Goal: Task Accomplishment & Management: Complete application form

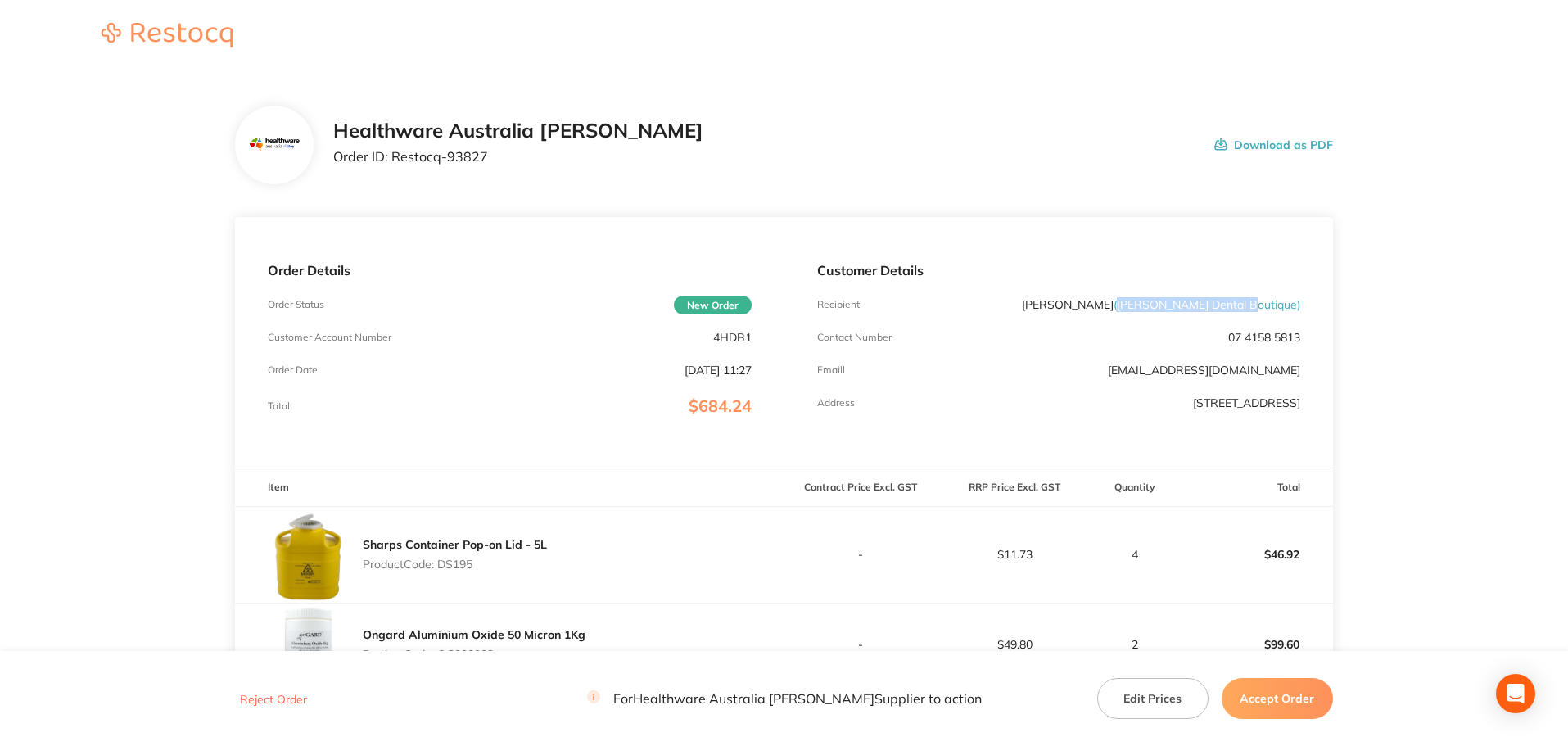
drag, startPoint x: 1175, startPoint y: 305, endPoint x: 1296, endPoint y: 303, distance: 121.0
click at [1296, 303] on span "( [PERSON_NAME] Dental Boutique )" at bounding box center [1206, 304] width 187 height 15
copy span "[PERSON_NAME] Dental Boutique"
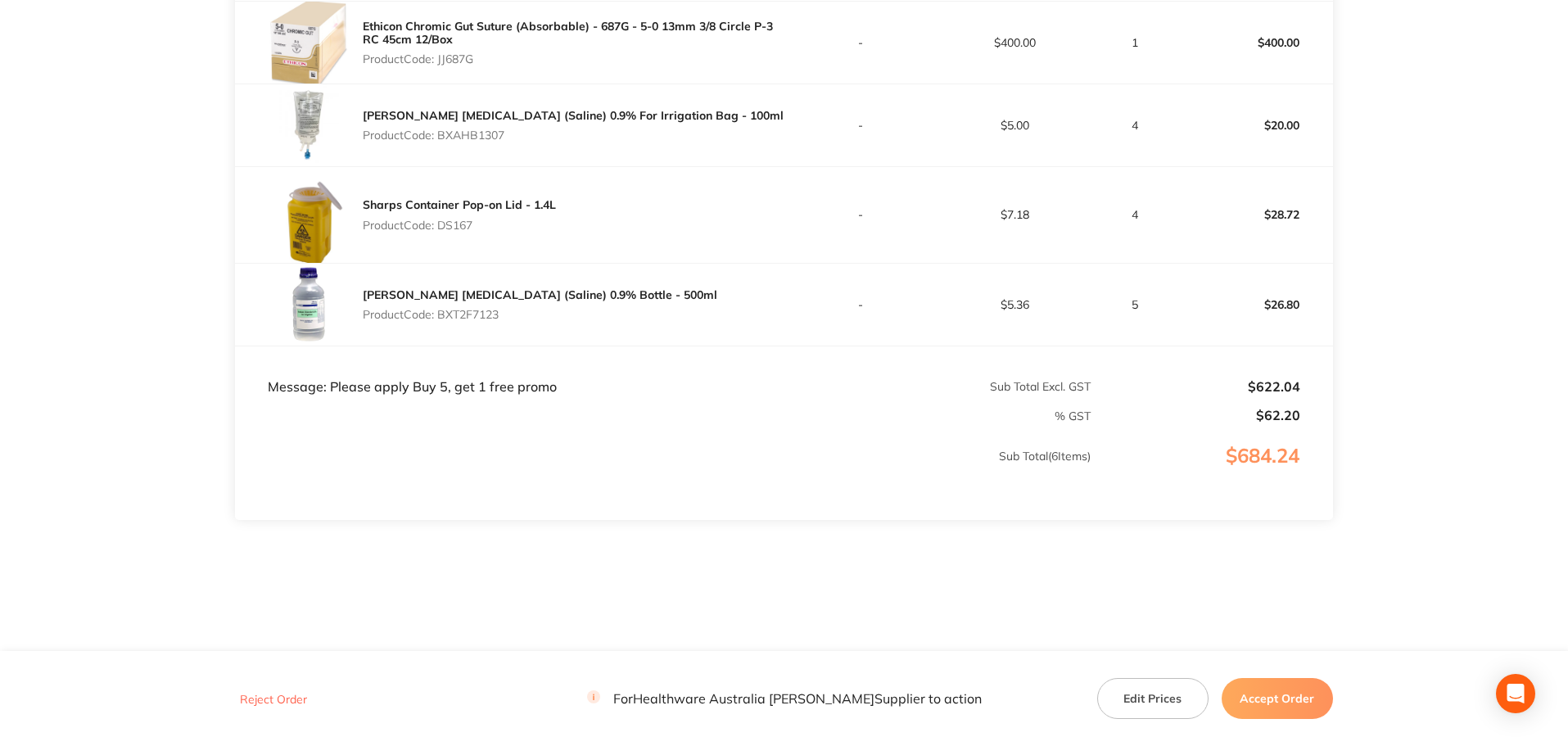
scroll to position [276, 0]
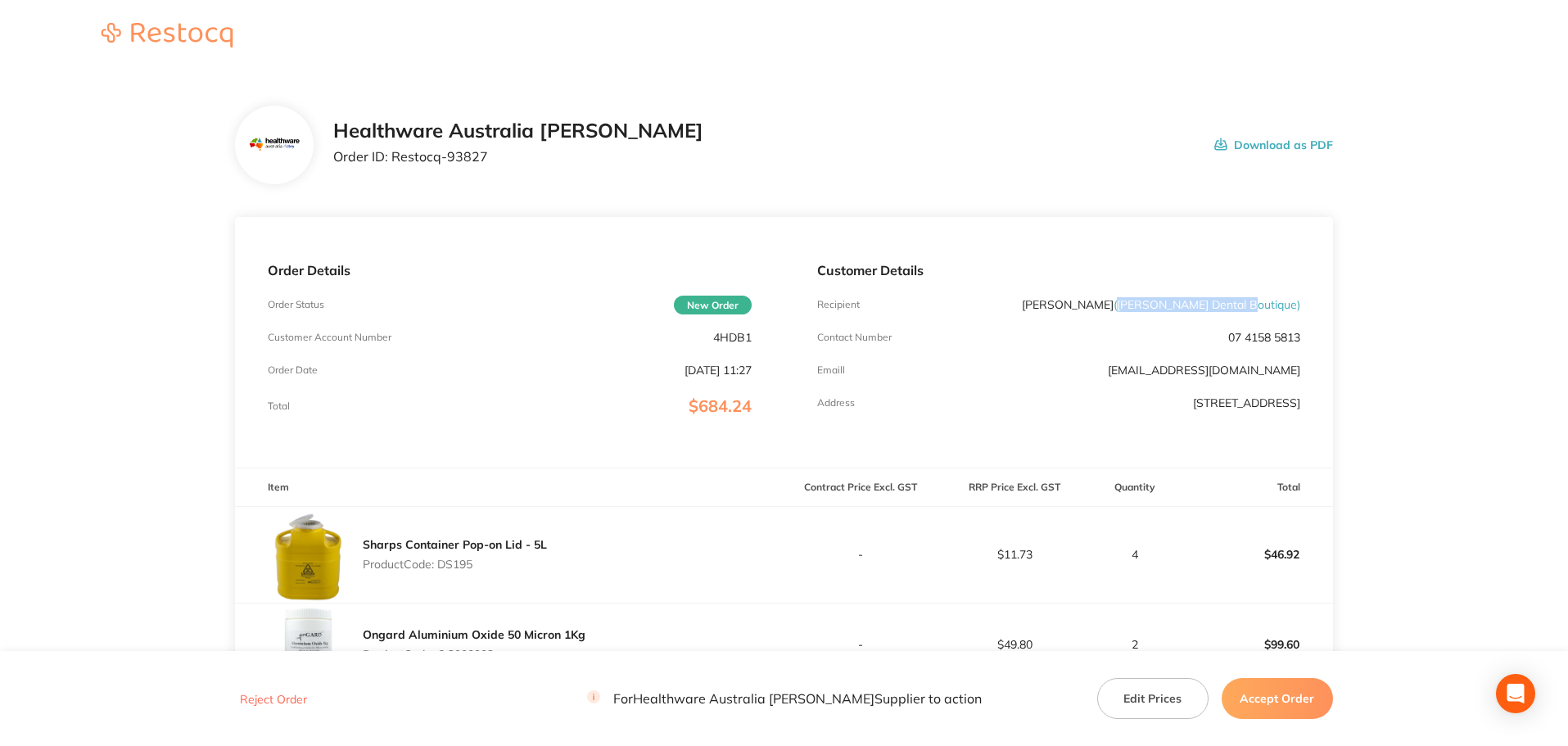
drag, startPoint x: 1176, startPoint y: 307, endPoint x: 1294, endPoint y: 303, distance: 118.1
click at [1294, 303] on span "( [PERSON_NAME] Dental Boutique )" at bounding box center [1206, 304] width 187 height 15
copy span "[PERSON_NAME] Dental Boutique"
drag, startPoint x: 493, startPoint y: 154, endPoint x: 395, endPoint y: 172, distance: 99.6
click at [395, 172] on div "Healthware Australia Ridley Order ID: Restocq- 93827 Download as PDF" at bounding box center [783, 145] width 1098 height 79
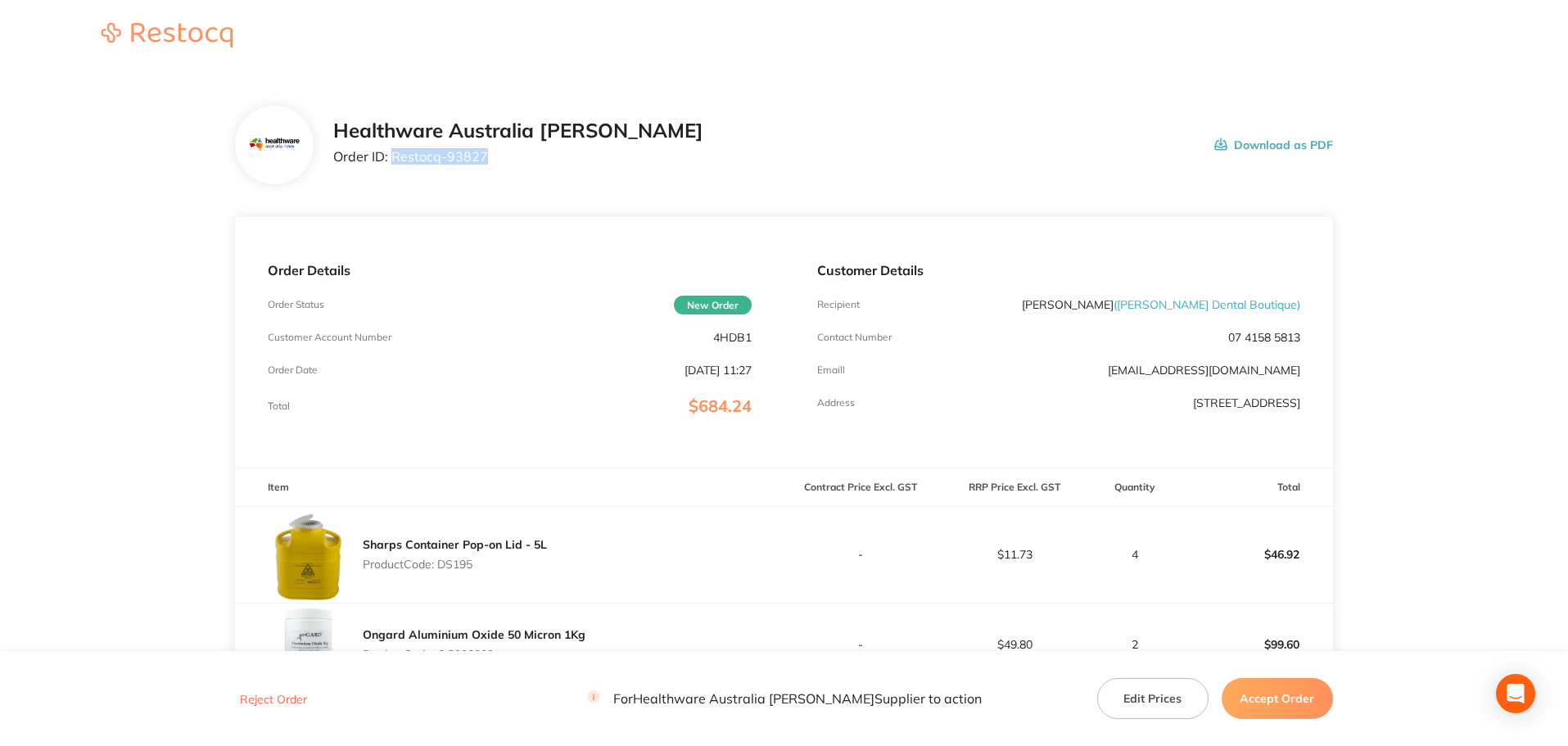
copy p "Restocq- 93827"
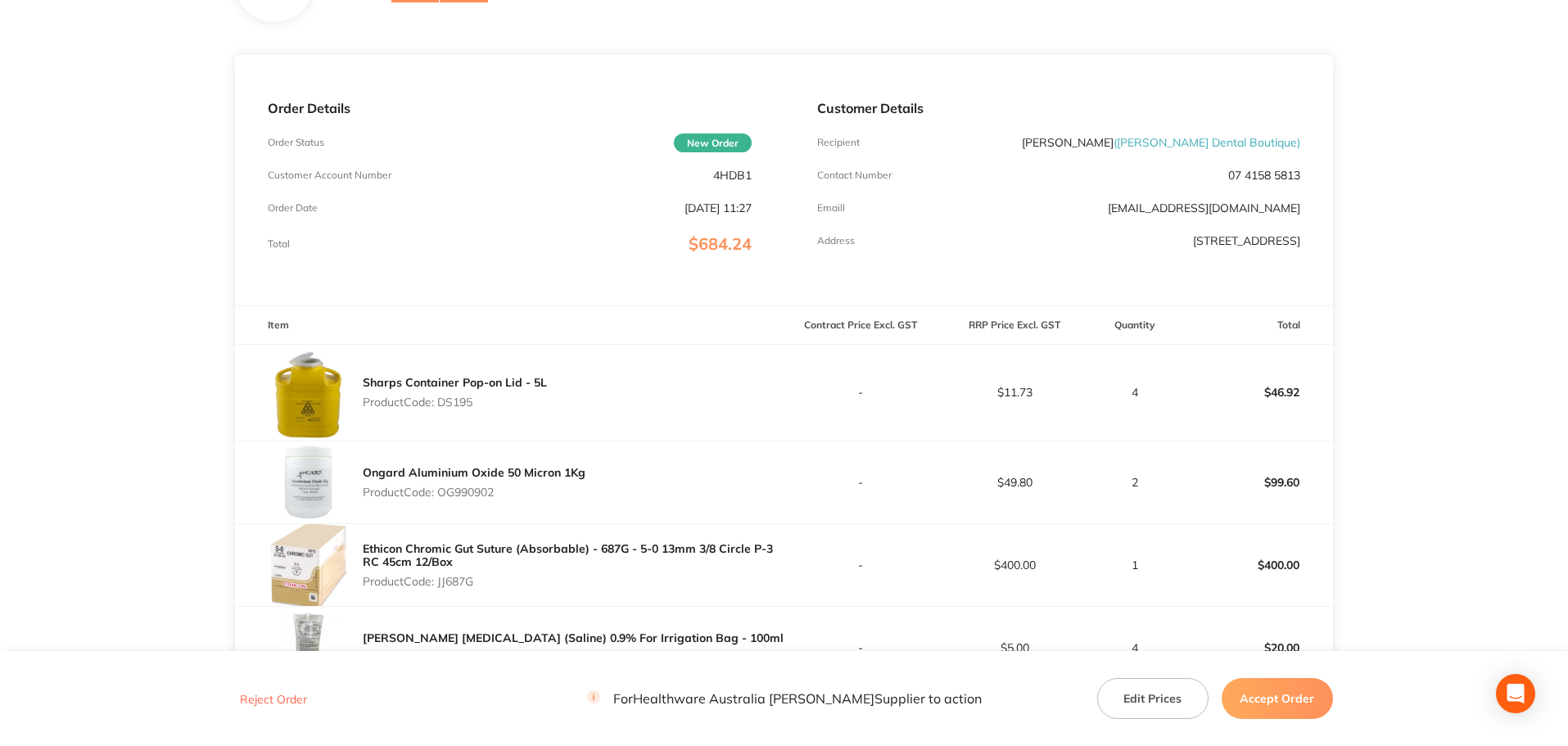
scroll to position [164, 0]
click at [472, 396] on p "Product Code: DS195" at bounding box center [455, 400] width 184 height 13
copy p "DS195"
click at [480, 490] on p "Product Code: OG990902" at bounding box center [473, 490] width 223 height 13
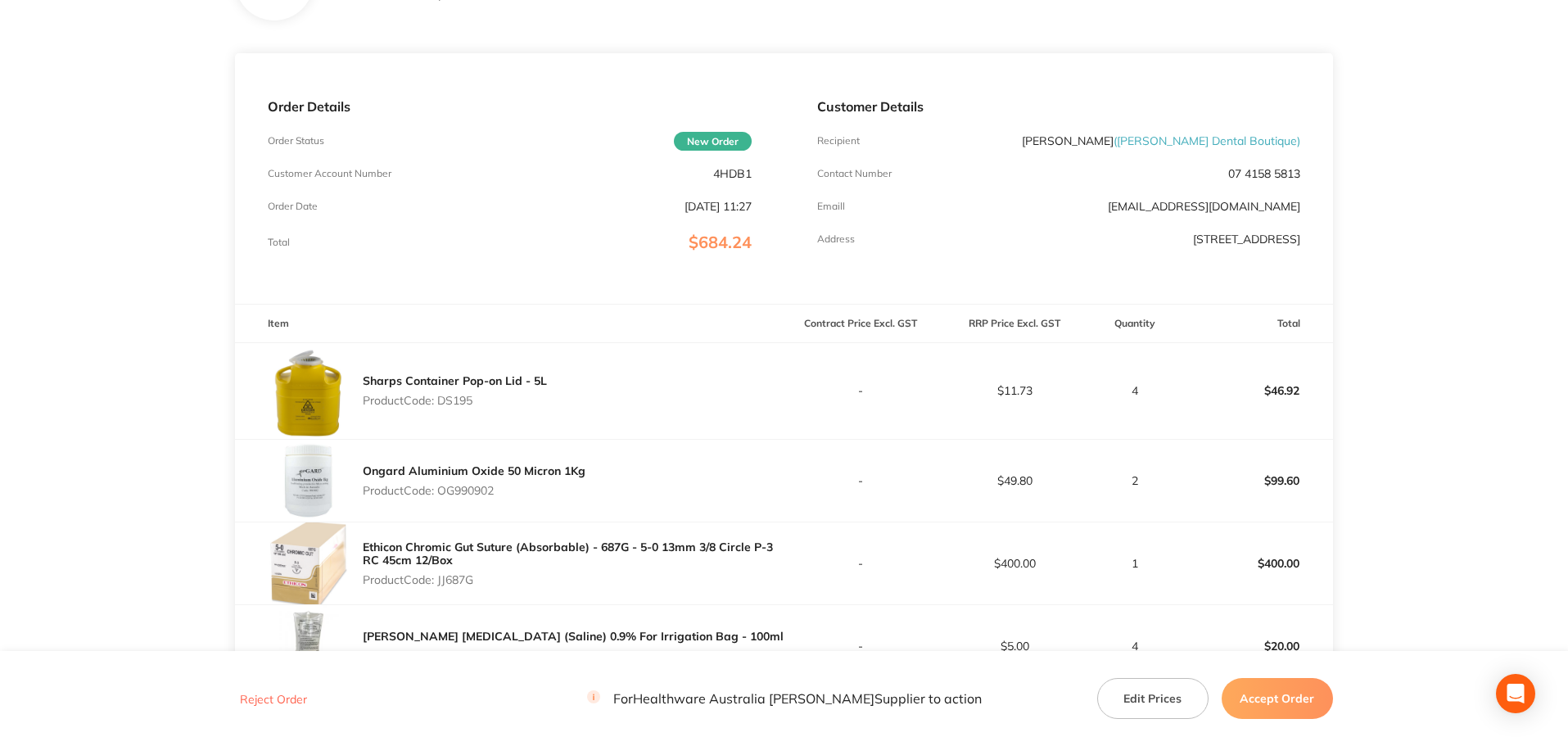
click at [480, 490] on p "Product Code: OG990902" at bounding box center [473, 490] width 223 height 13
copy p "OG990902"
click at [459, 581] on p "Product Code: JJ687G" at bounding box center [572, 580] width 421 height 13
copy p "JJ687G"
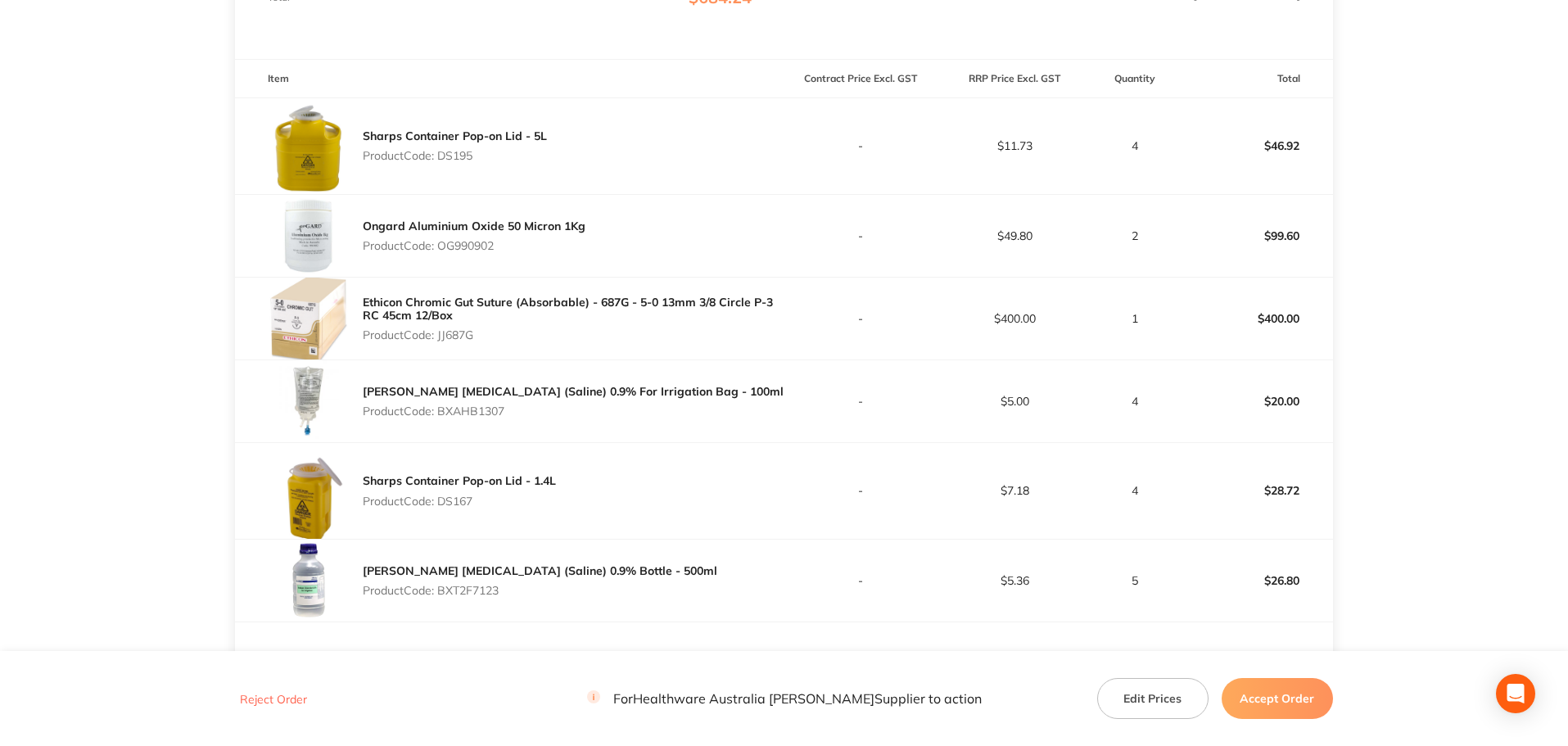
scroll to position [410, 0]
click at [481, 409] on p "Product Code: BXAHB1307" at bounding box center [572, 410] width 421 height 13
copy p "BXAHB1307"
click at [456, 500] on p "Product Code: DS167" at bounding box center [459, 500] width 194 height 13
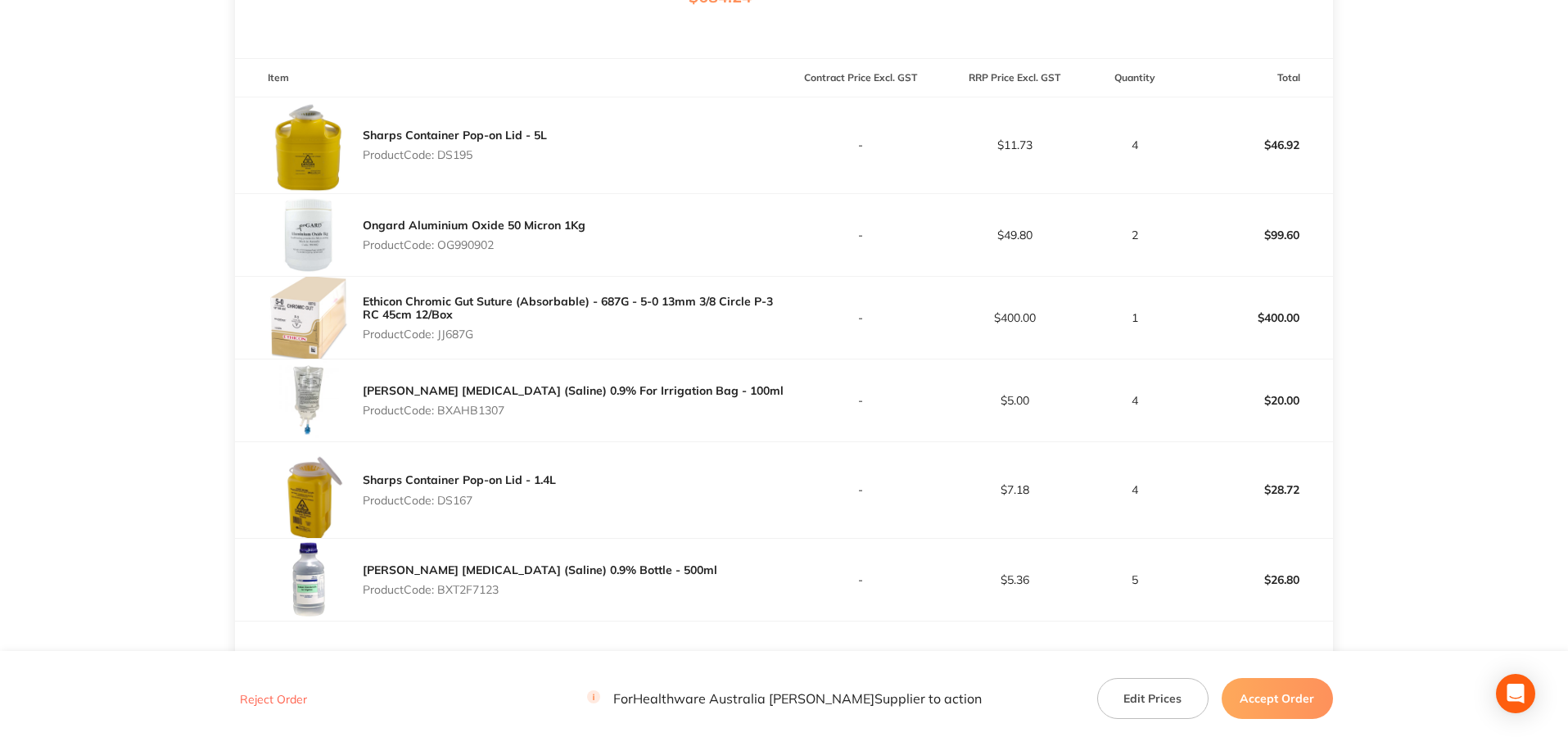
click at [456, 500] on p "Product Code: DS167" at bounding box center [459, 500] width 194 height 13
copy p "DS167"
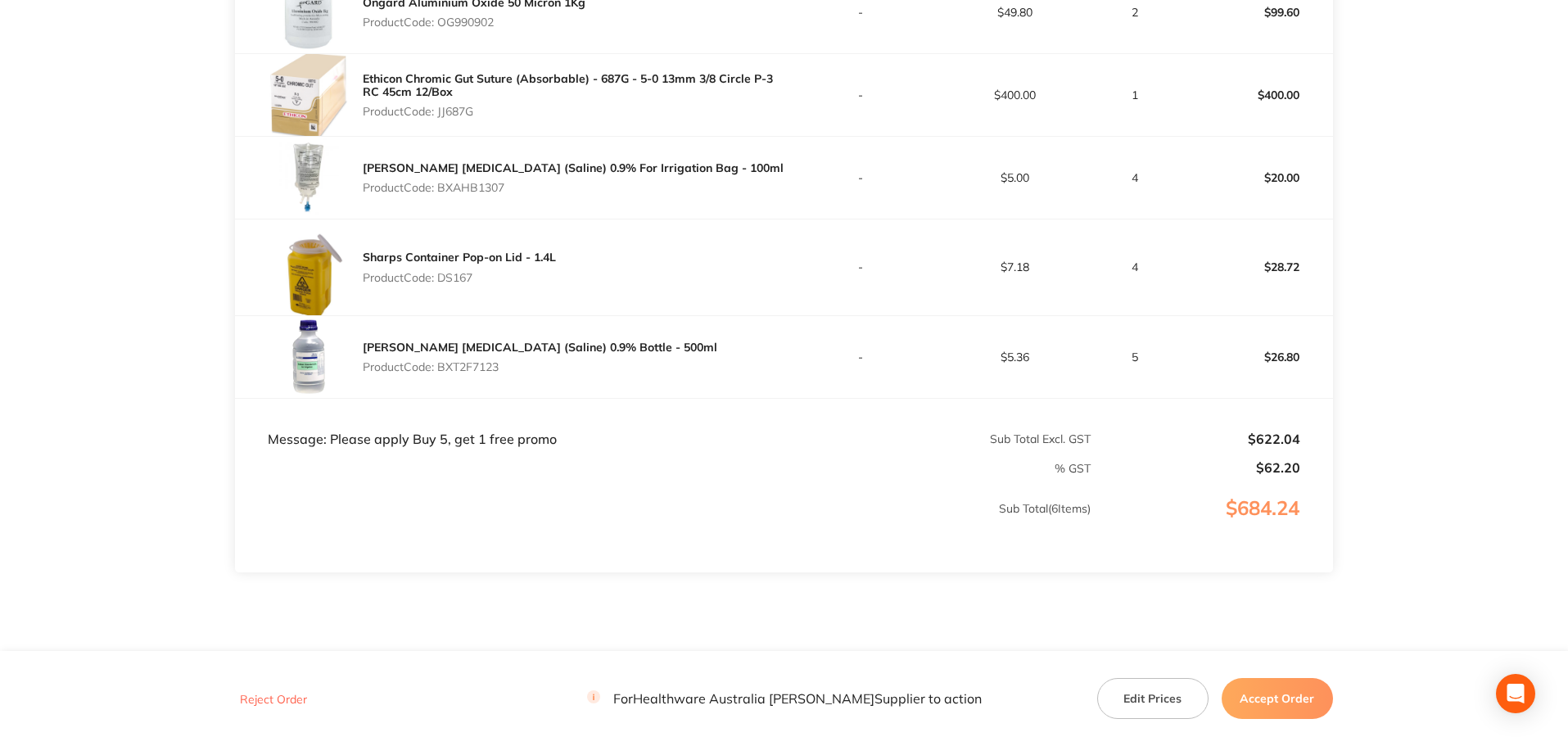
scroll to position [656, 0]
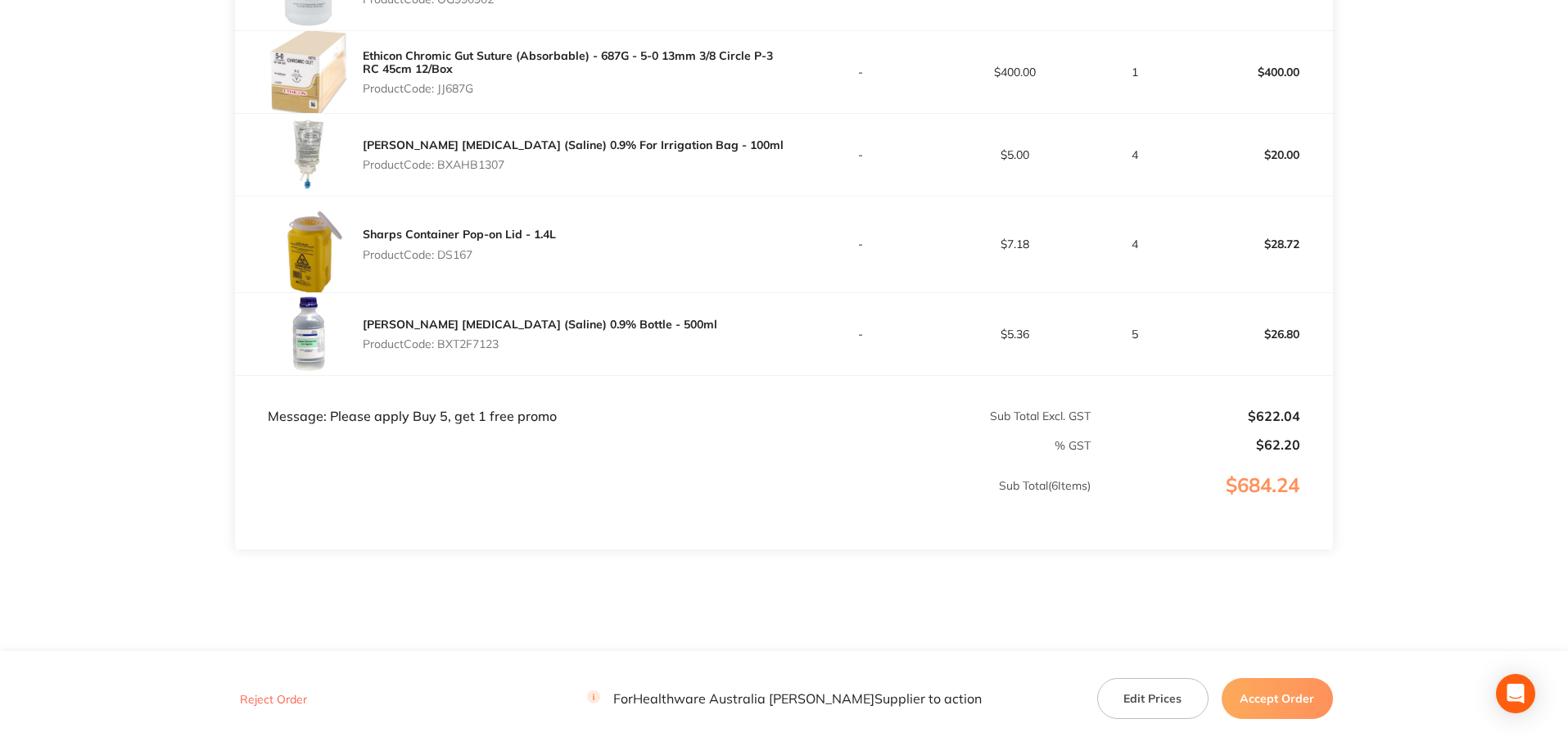
click at [481, 344] on p "Product Code: BXT2F7123" at bounding box center [540, 343] width 355 height 13
copy p "BXT2F7123"
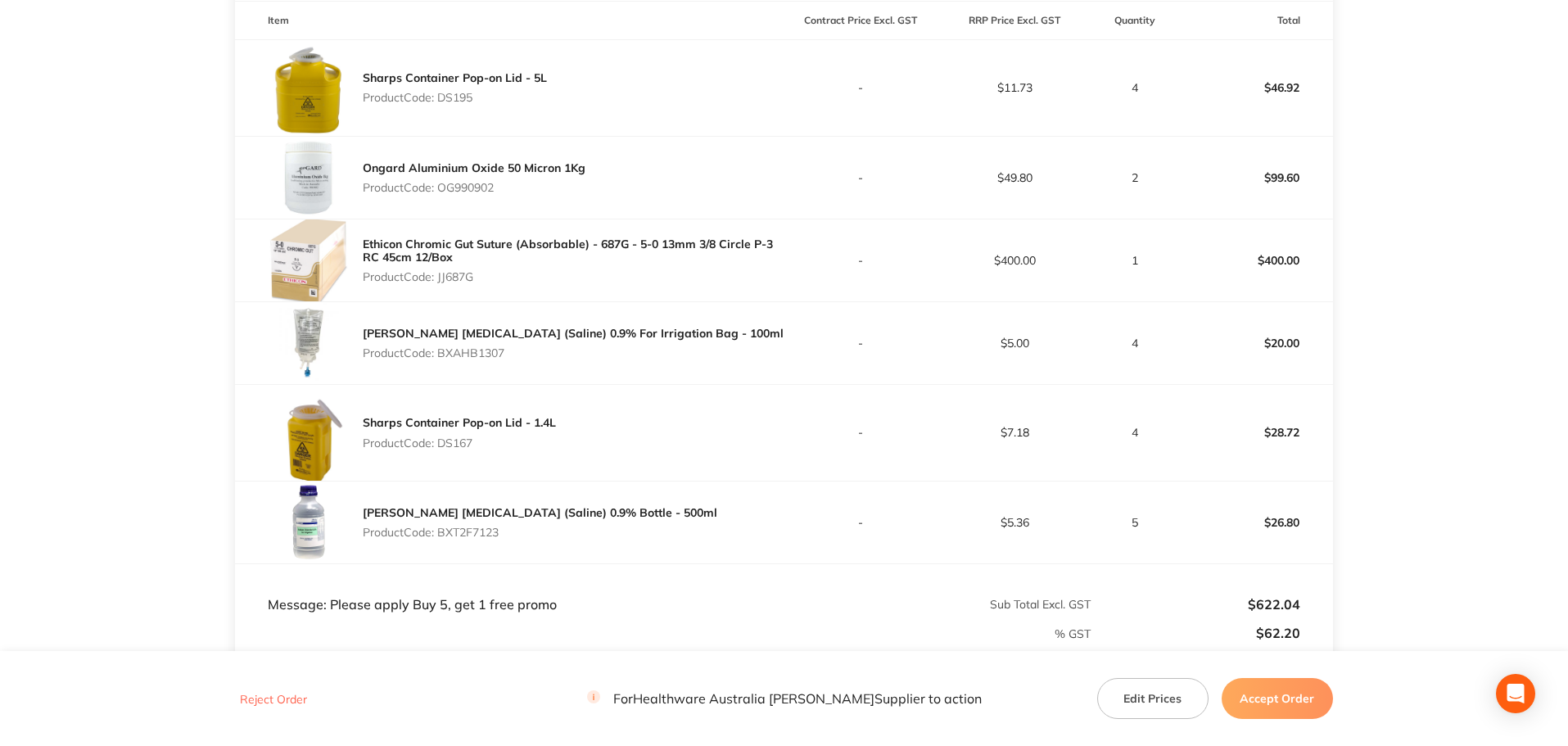
scroll to position [492, 0]
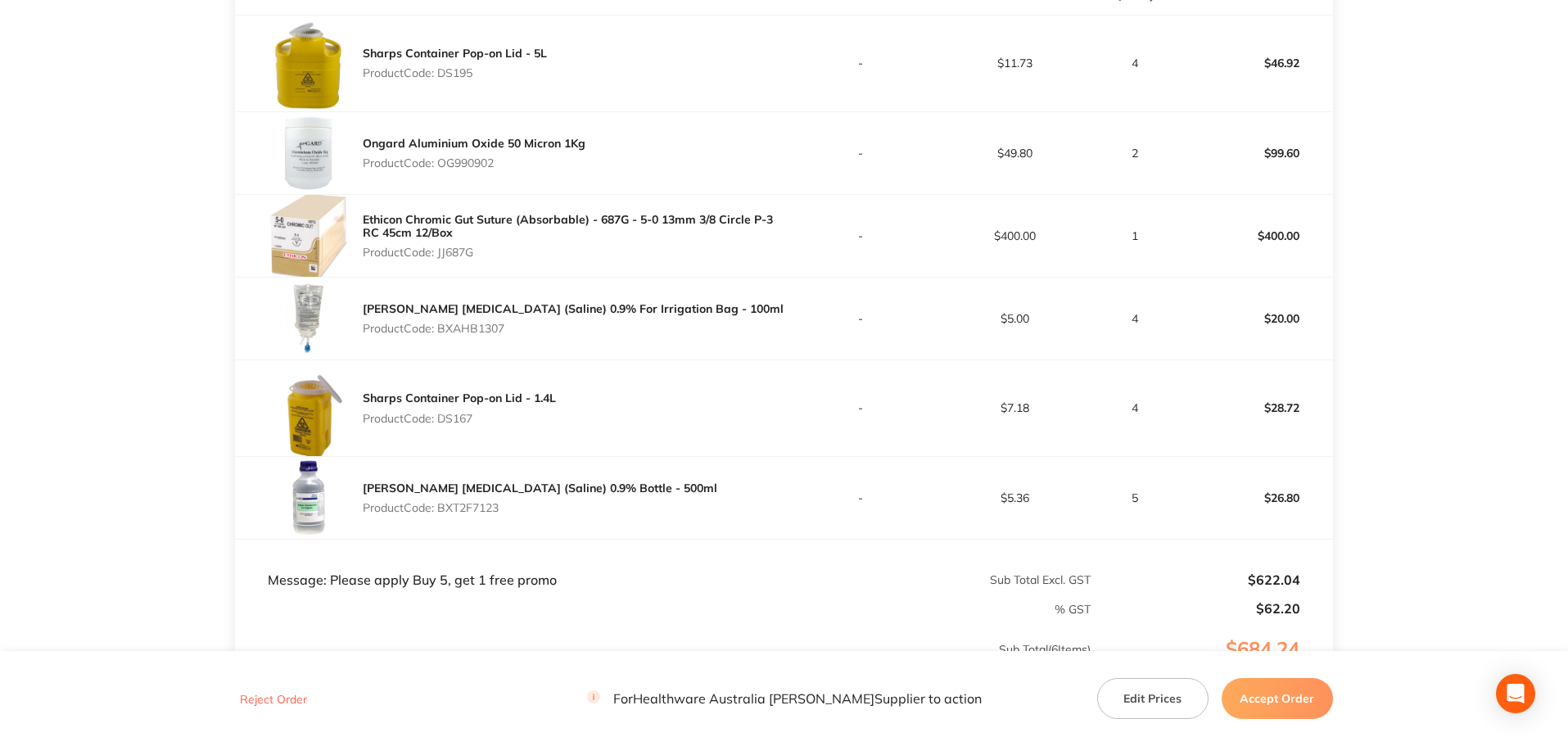
click at [1251, 695] on button "Accept Order" at bounding box center [1277, 699] width 112 height 41
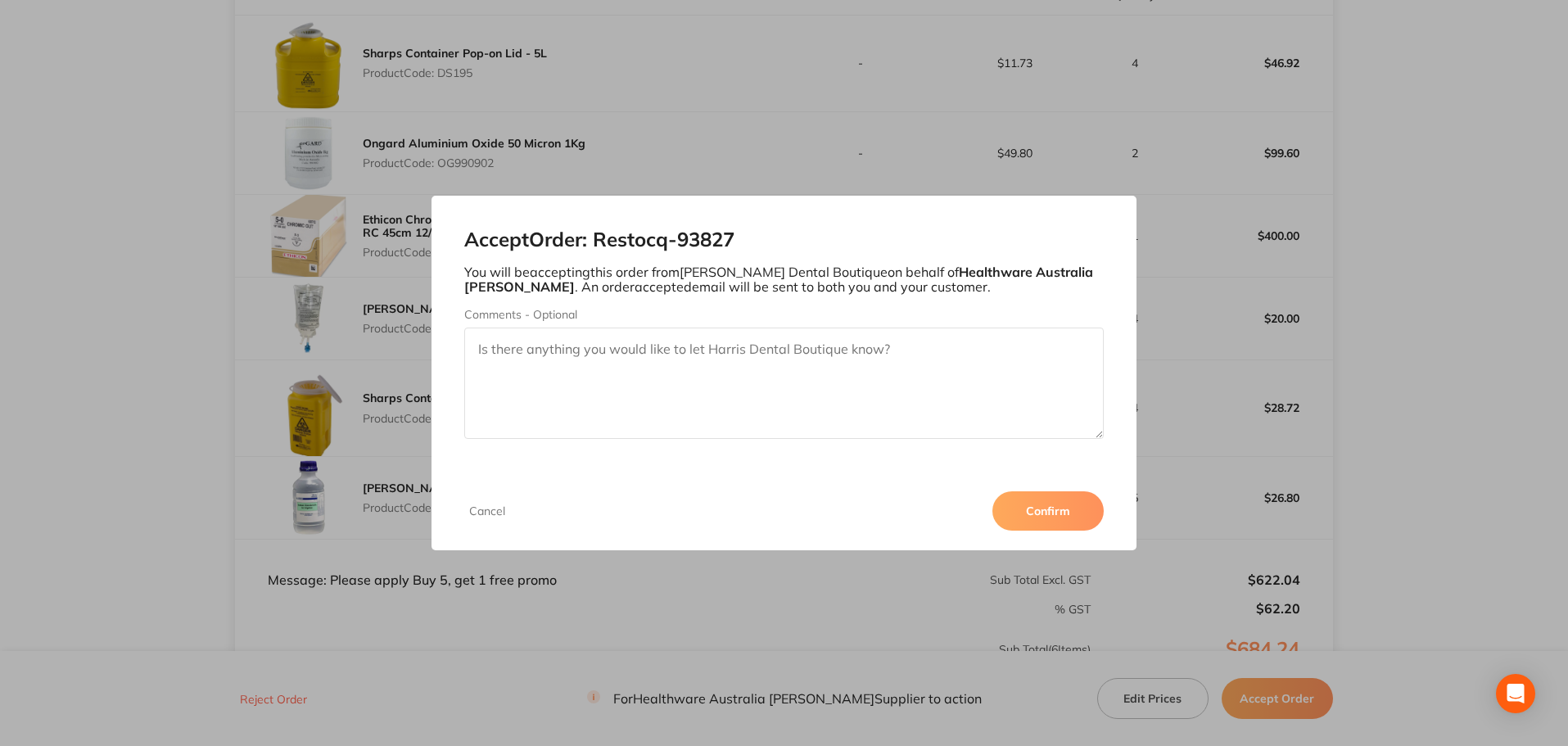
click at [1072, 516] on button "Confirm" at bounding box center [1048, 511] width 112 height 39
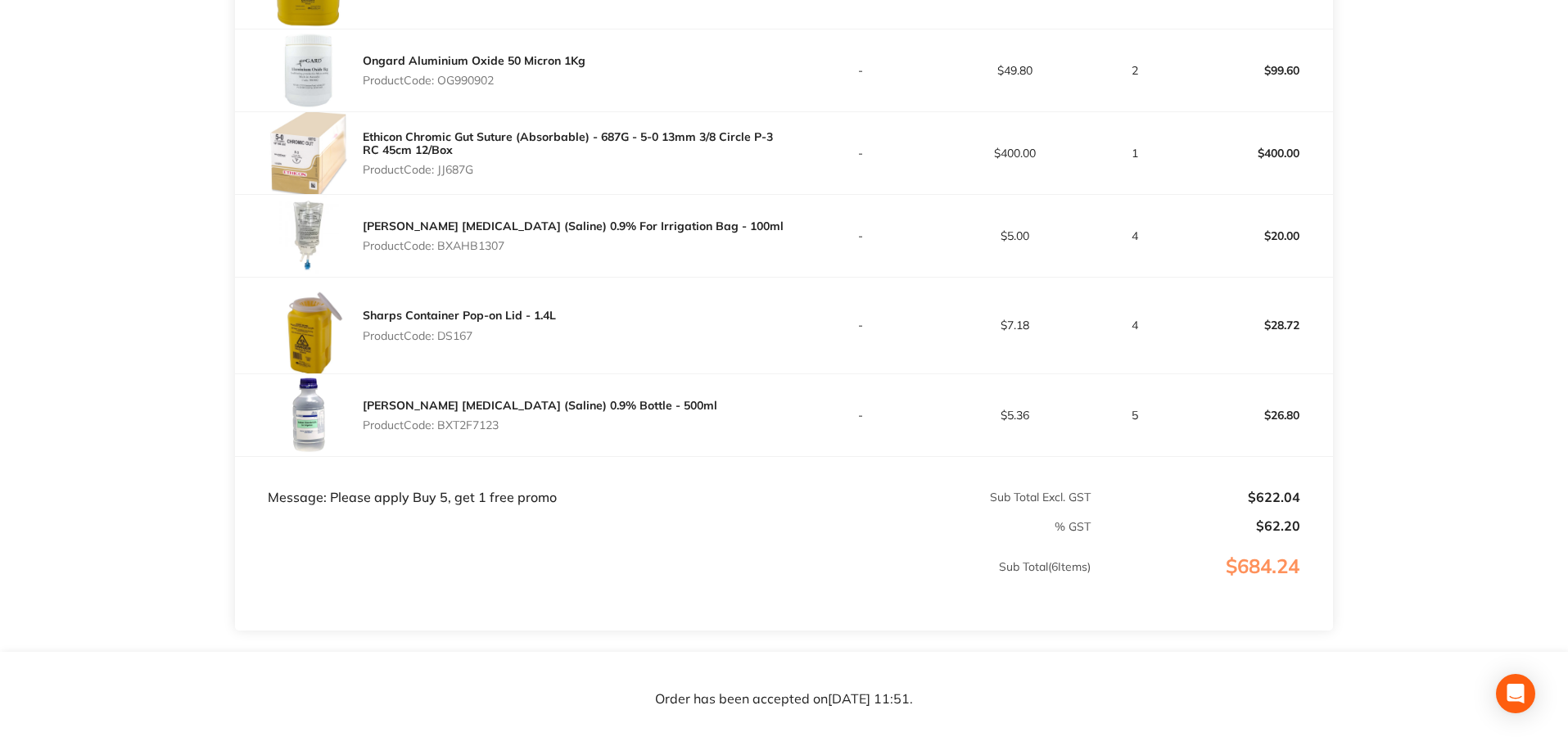
scroll to position [685, 0]
